Goal: Transaction & Acquisition: Obtain resource

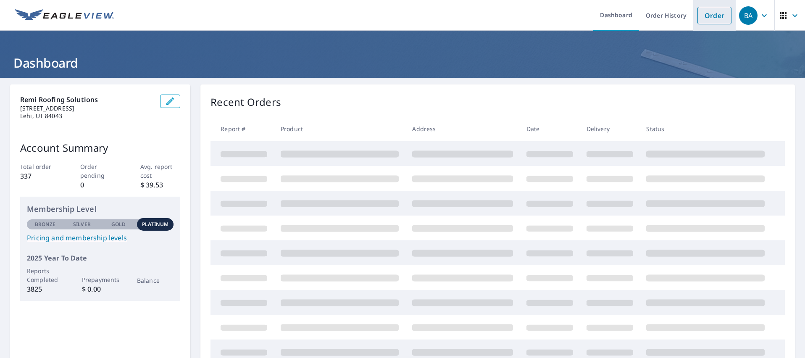
click at [709, 11] on link "Order" at bounding box center [715, 16] width 34 height 18
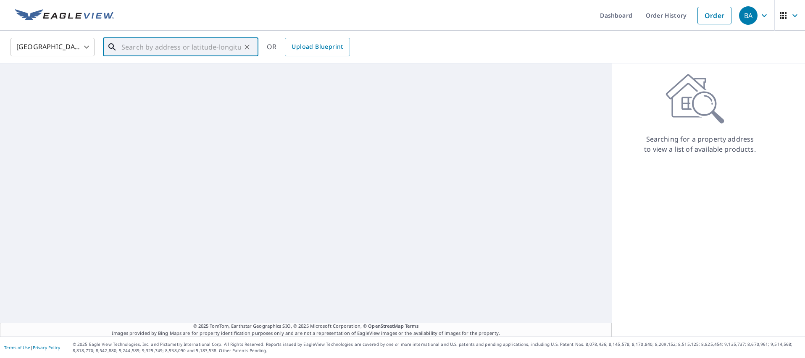
click at [141, 49] on input "text" at bounding box center [181, 47] width 120 height 24
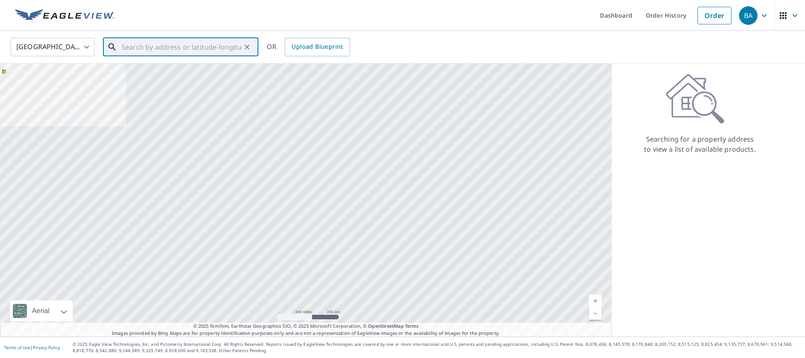
paste input "[STREET_ADDRESS][PERSON_NAME]"
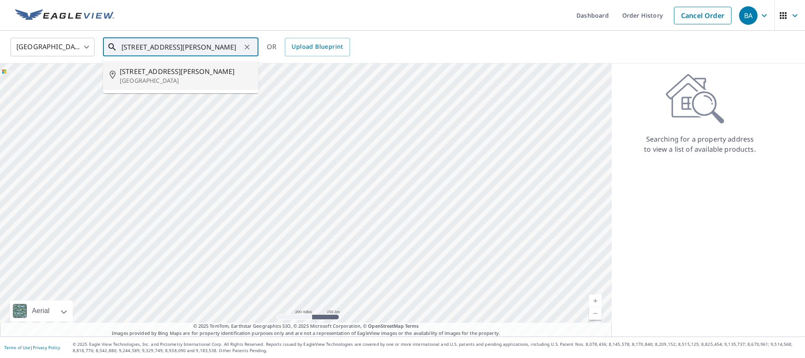
click at [158, 73] on span "[STREET_ADDRESS][PERSON_NAME]" at bounding box center [186, 71] width 132 height 10
type input "[STREET_ADDRESS][PERSON_NAME]"
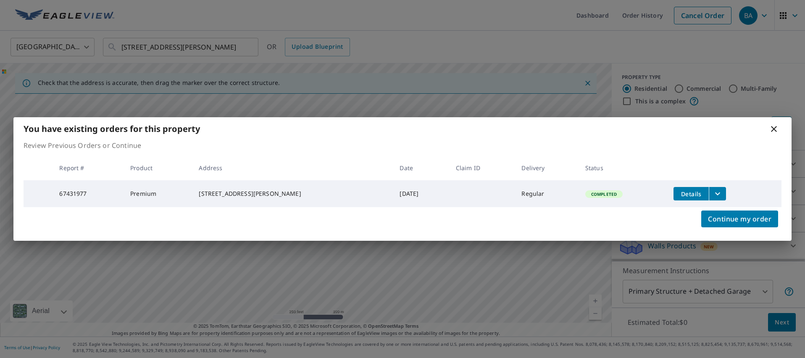
click at [713, 191] on icon "filesDropdownBtn-67431977" at bounding box center [718, 194] width 10 height 10
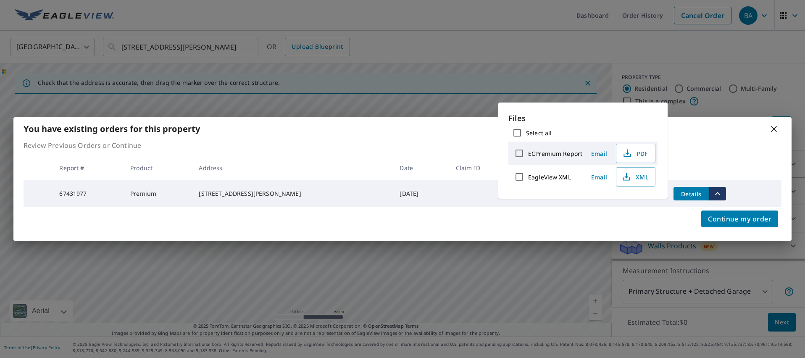
click at [519, 152] on input "ECPremium Report" at bounding box center [520, 154] width 18 height 18
checkbox input "true"
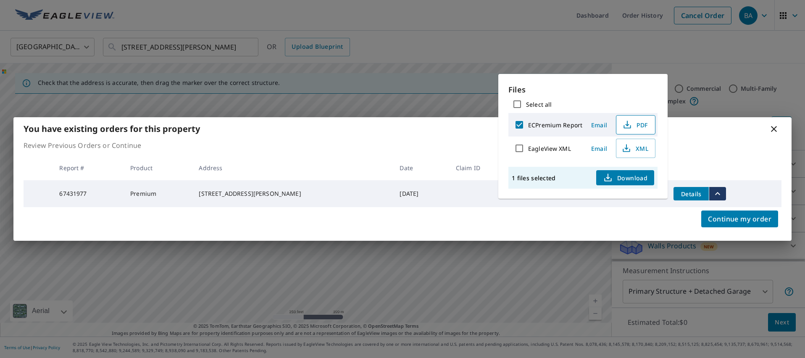
click at [643, 126] on span "PDF" at bounding box center [635, 125] width 27 height 10
click at [417, 269] on div "You have existing orders for this property Review Previous Orders or Continue R…" at bounding box center [402, 179] width 805 height 358
